Goal: Navigation & Orientation: Understand site structure

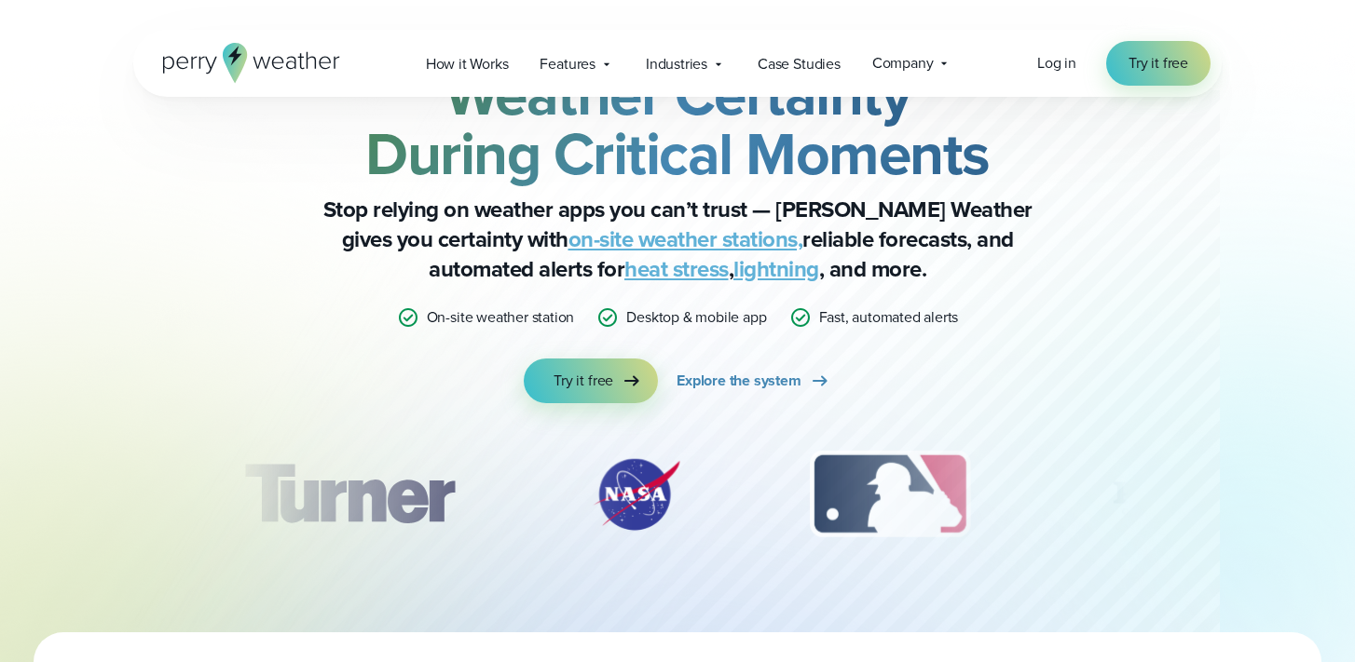
scroll to position [92, 0]
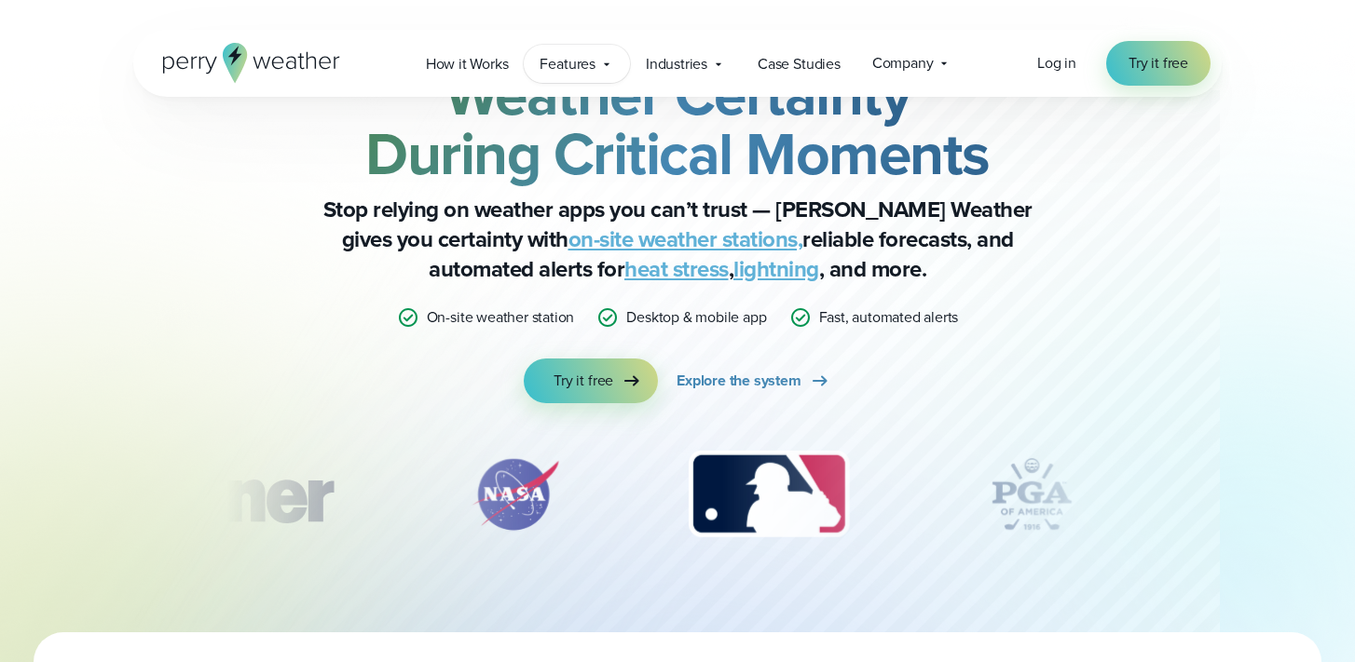
click at [564, 67] on span "Features" at bounding box center [566, 64] width 55 height 22
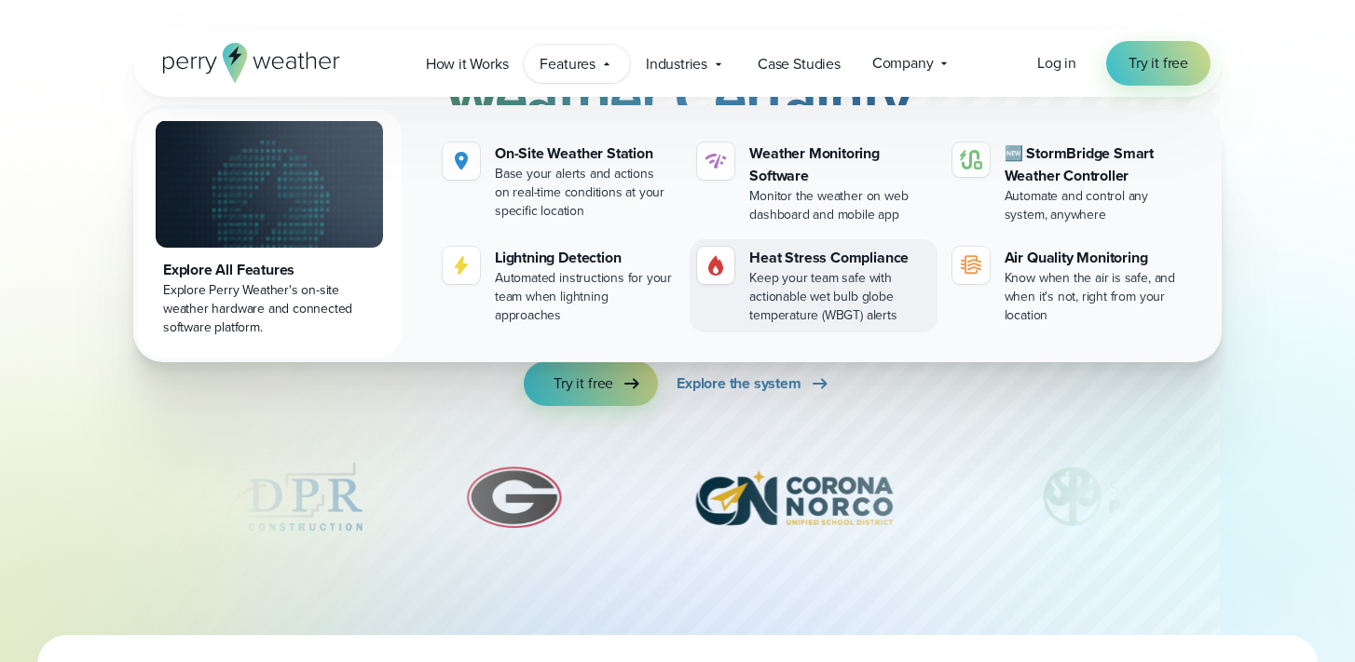
scroll to position [104, 0]
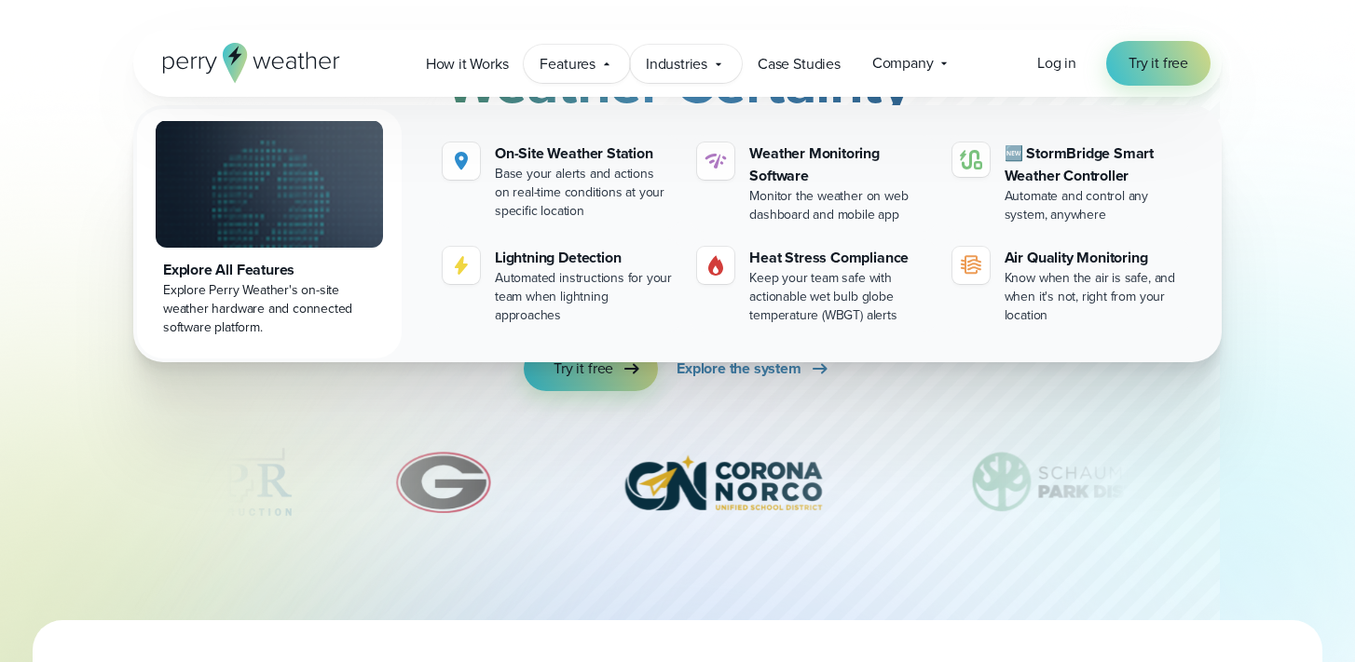
click at [663, 56] on span "Industries" at bounding box center [676, 64] width 61 height 22
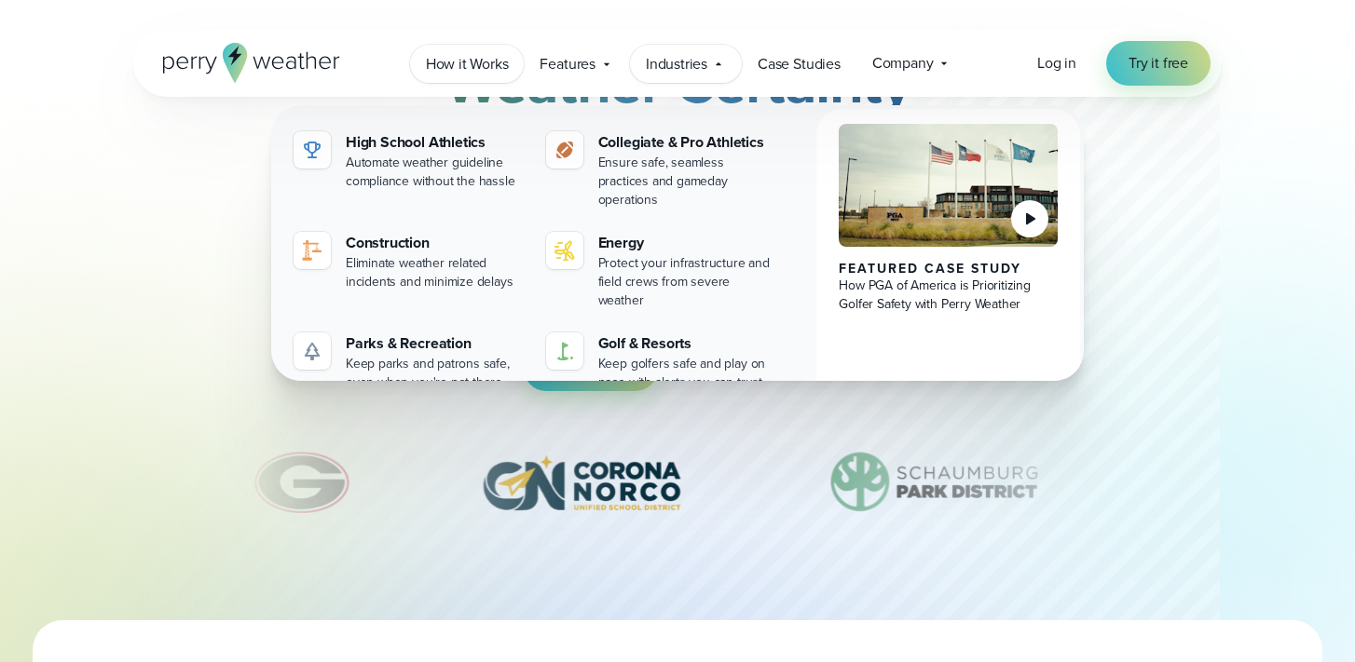
click at [440, 56] on span "How it Works" at bounding box center [467, 64] width 83 height 22
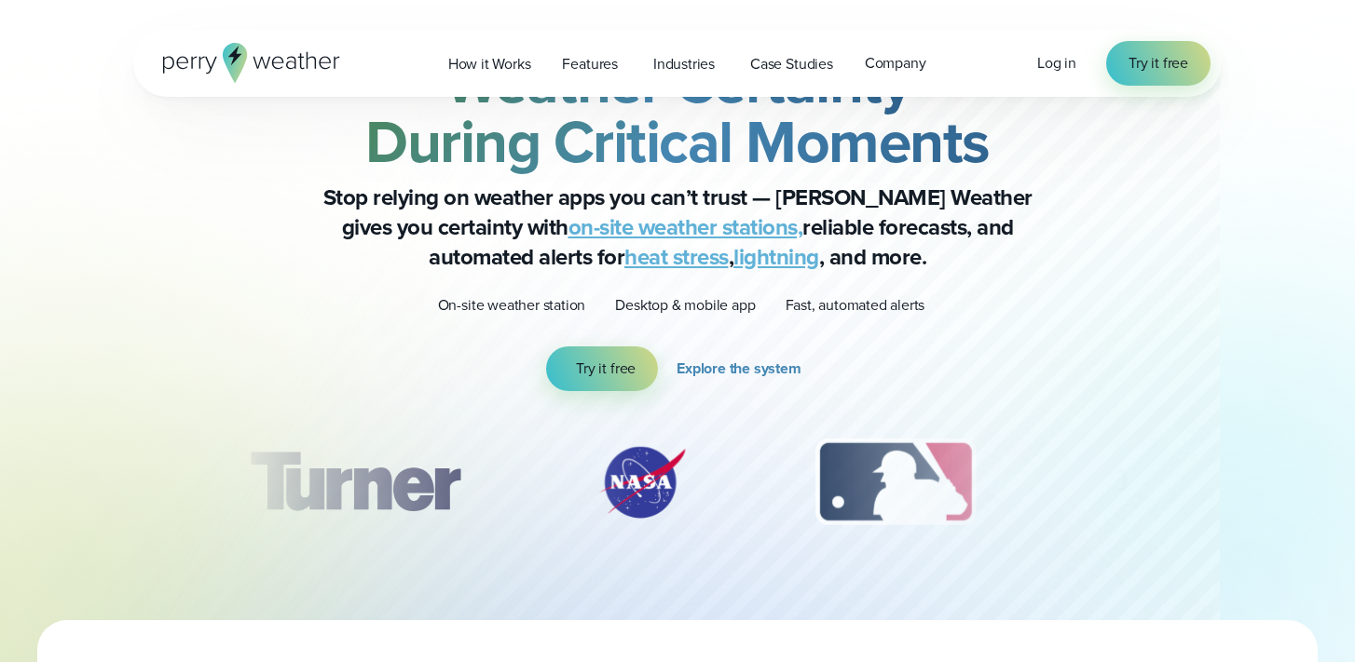
scroll to position [104, 0]
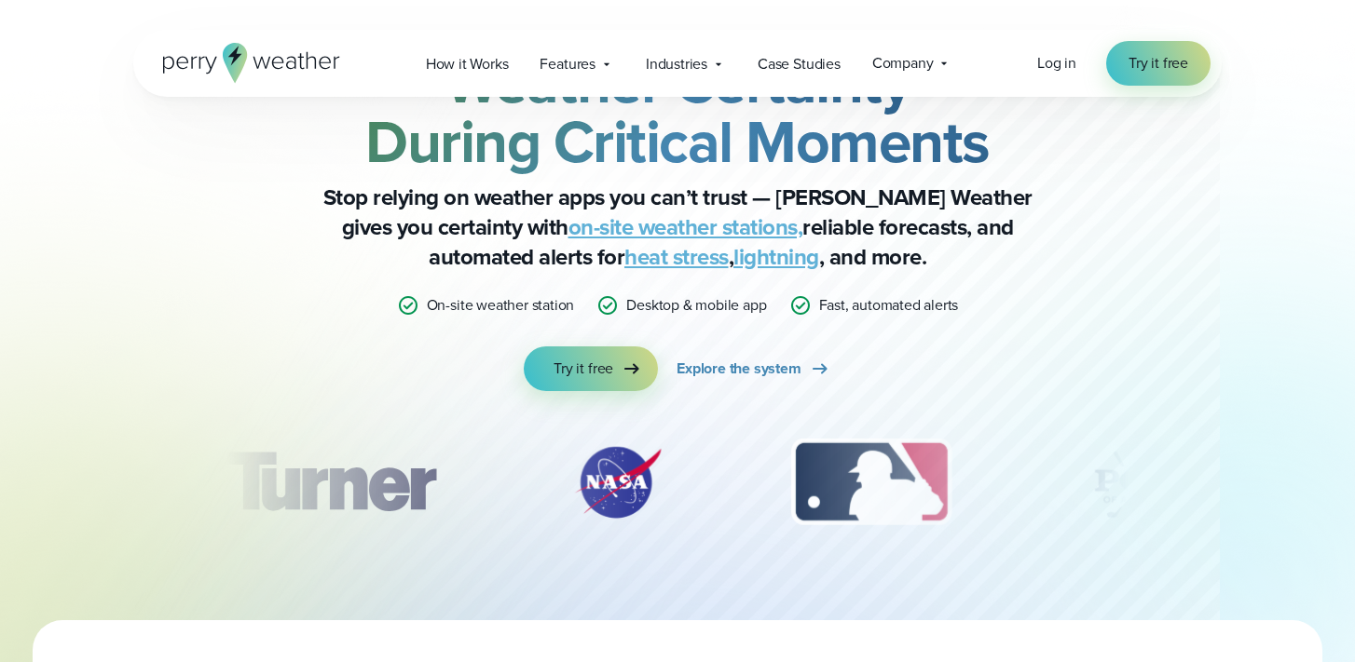
click at [198, 63] on icon at bounding box center [251, 63] width 177 height 40
